Goal: Navigation & Orientation: Locate item on page

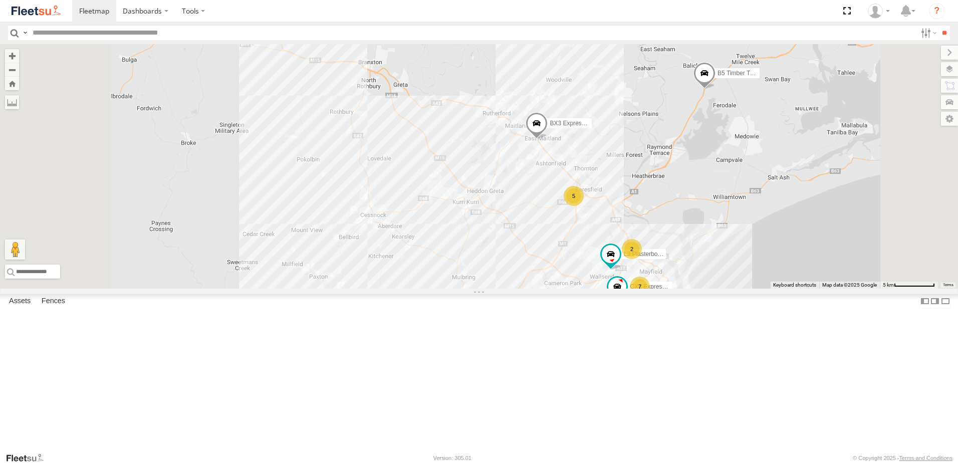
click at [0, 0] on div "L3 Plasterboard Truck" at bounding box center [0, 0] width 0 height 0
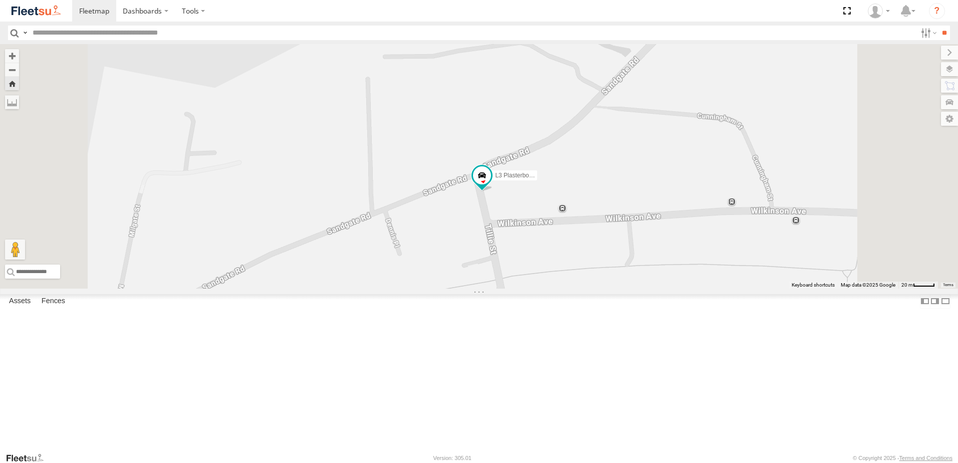
click at [0, 0] on div "B1 Timber Truck" at bounding box center [0, 0] width 0 height 0
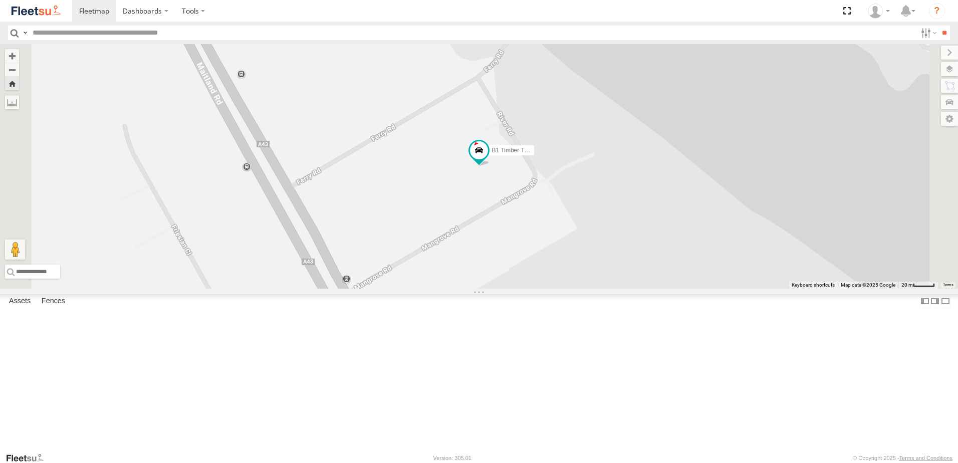
click at [0, 0] on div "L3 Plasterboard Truck" at bounding box center [0, 0] width 0 height 0
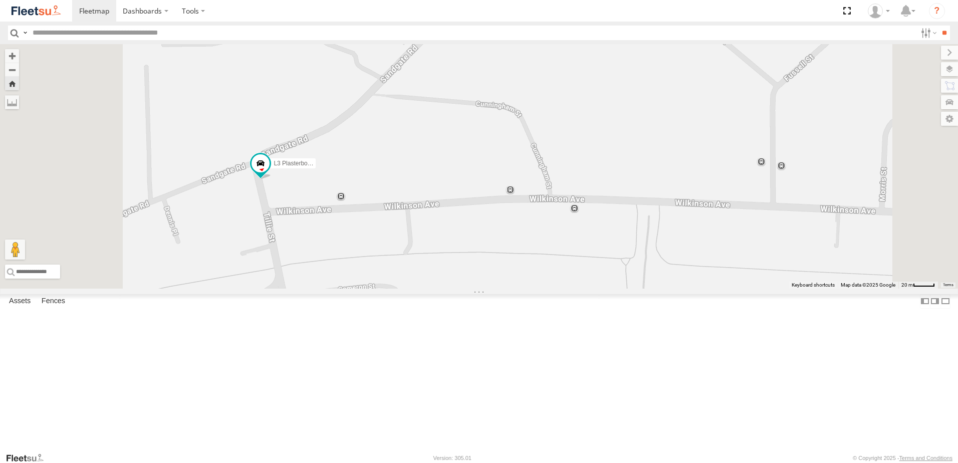
click at [0, 0] on div "L3 Plasterboard Truck" at bounding box center [0, 0] width 0 height 0
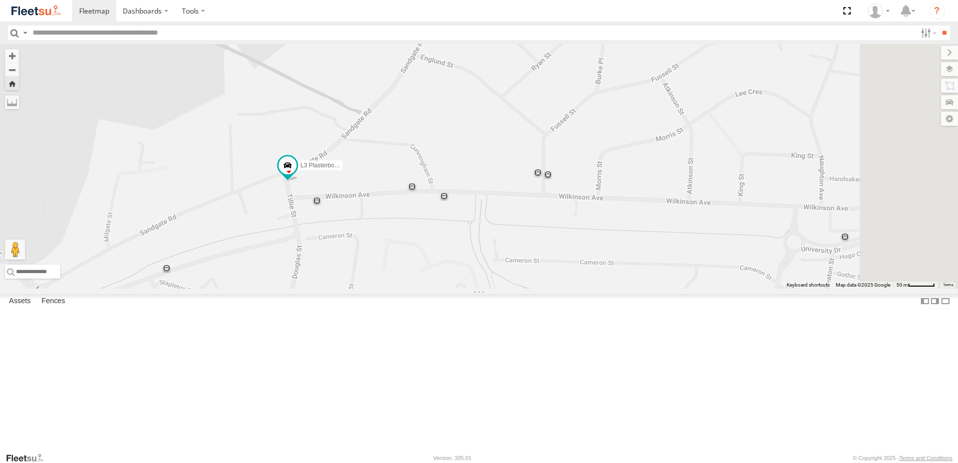
drag, startPoint x: 471, startPoint y: 203, endPoint x: 310, endPoint y: 214, distance: 161.7
click at [307, 233] on div "L3 Plasterboard Truck" at bounding box center [479, 166] width 958 height 245
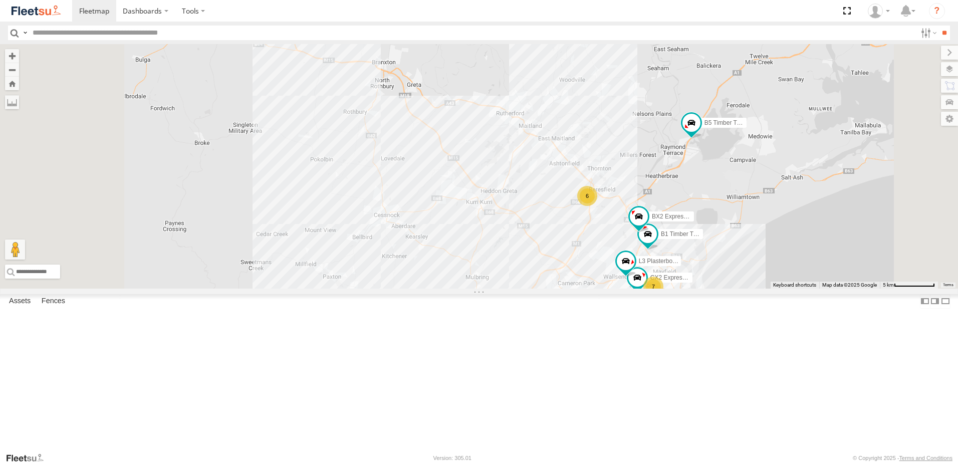
click at [0, 0] on div "L3 Plasterboard Truck" at bounding box center [0, 0] width 0 height 0
